Goal: Task Accomplishment & Management: Manage account settings

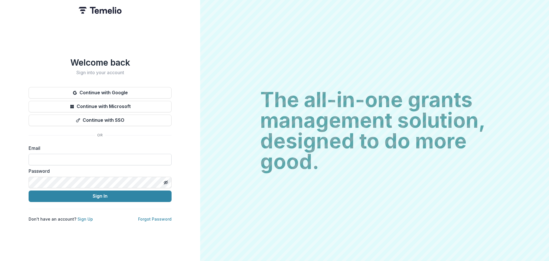
click at [106, 160] on input at bounding box center [100, 159] width 143 height 11
click at [101, 158] on input at bounding box center [100, 159] width 143 height 11
type input "**********"
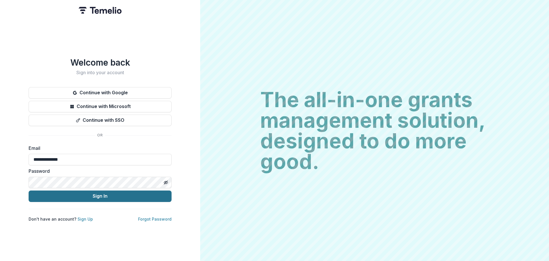
click at [91, 197] on button "Sign In" at bounding box center [100, 195] width 143 height 11
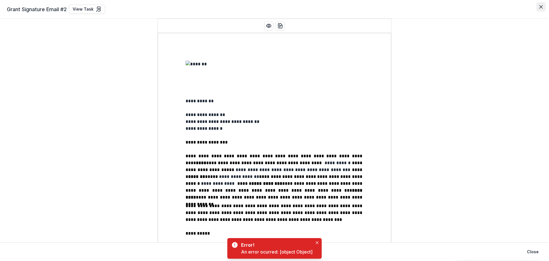
click at [539, 8] on button "Close" at bounding box center [541, 6] width 9 height 9
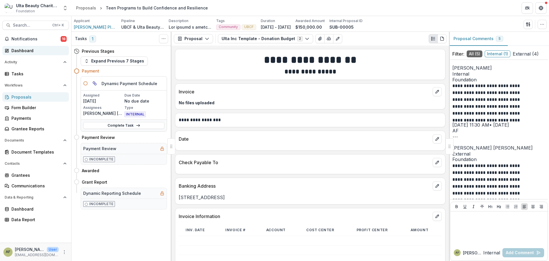
click at [29, 50] on div "Dashboard" at bounding box center [37, 51] width 53 height 6
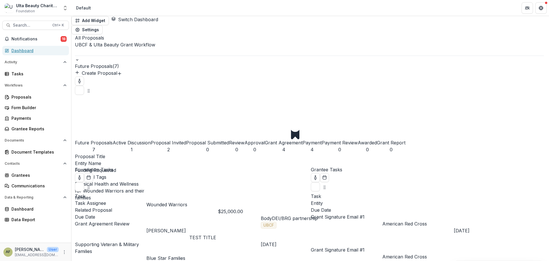
scroll to position [49, 0]
click at [29, 96] on div "Proposals" at bounding box center [37, 97] width 53 height 6
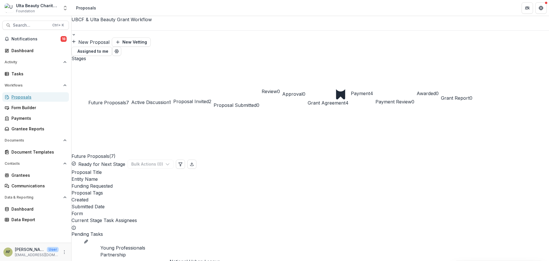
scroll to position [57, 0]
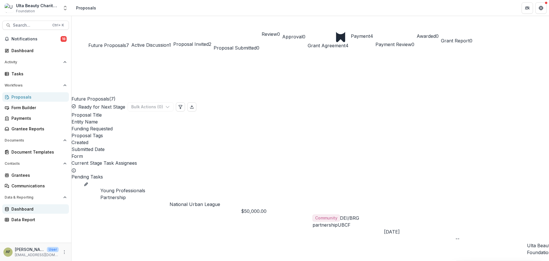
click at [40, 210] on div "Dashboard" at bounding box center [37, 209] width 53 height 6
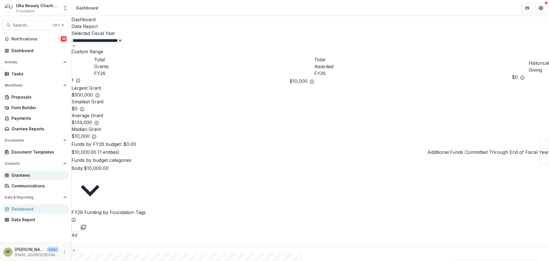
click at [27, 176] on div "Grantees" at bounding box center [37, 175] width 53 height 6
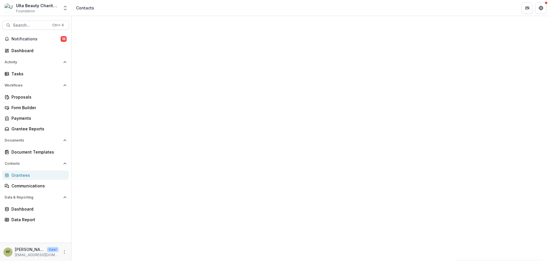
scroll to position [252, 0]
drag, startPoint x: 284, startPoint y: 253, endPoint x: 246, endPoint y: 264, distance: 39.1
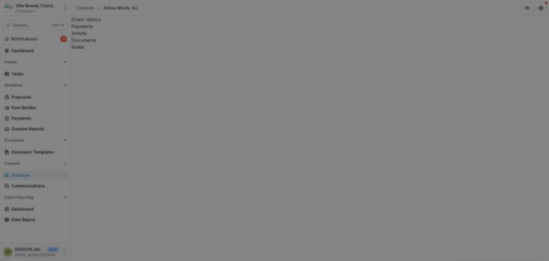
scroll to position [172, 0]
type input "**********"
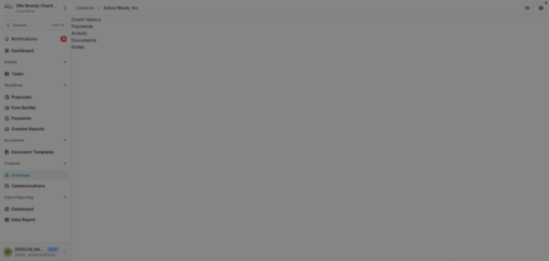
scroll to position [180, 0]
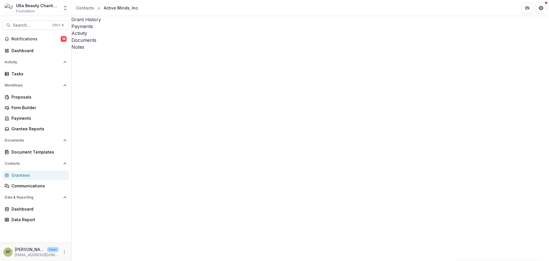
type input "********"
